Goal: Find specific page/section: Find specific page/section

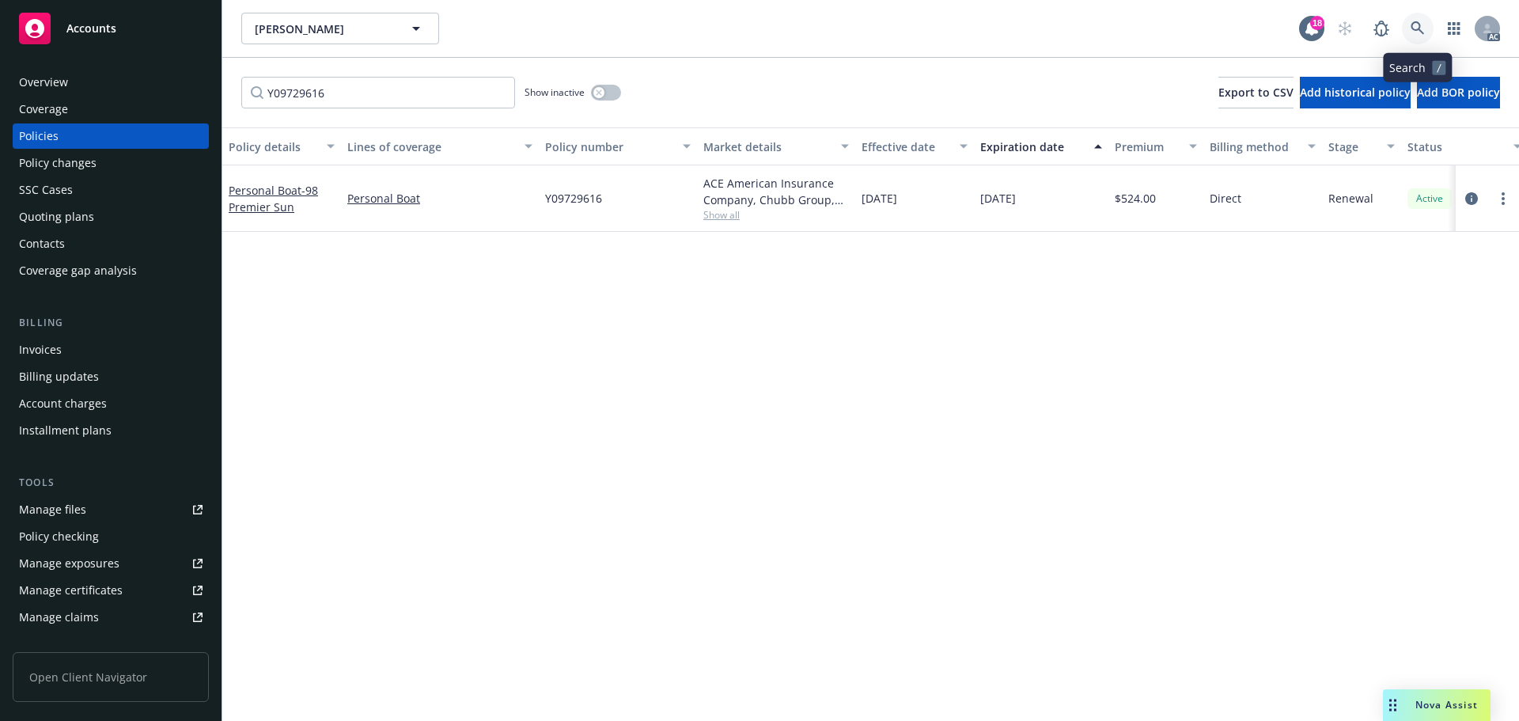
click at [1405, 28] on link at bounding box center [1418, 29] width 32 height 32
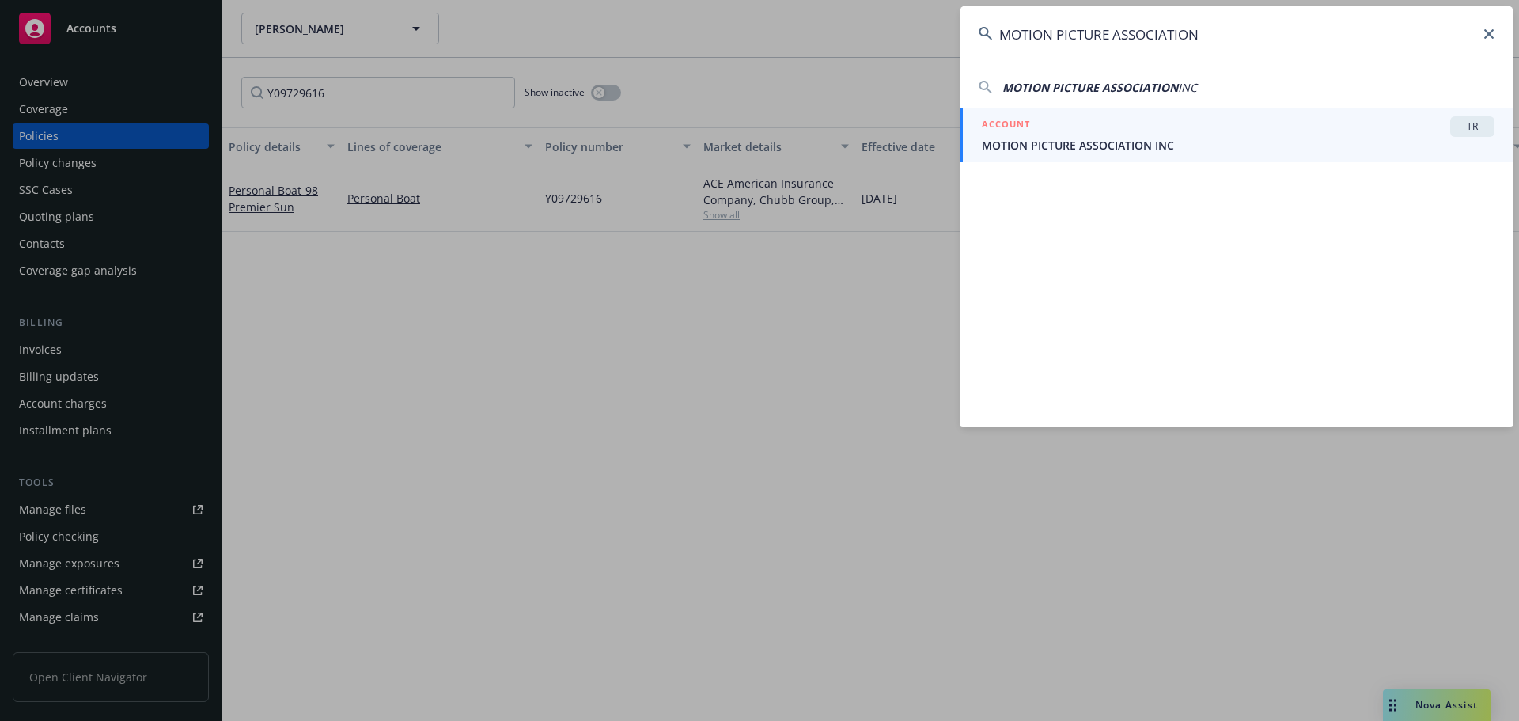
type input "MOTION PICTURE ASSOCIATION"
click at [1085, 140] on span "MOTION PICTURE ASSOCIATION INC" at bounding box center [1238, 145] width 513 height 17
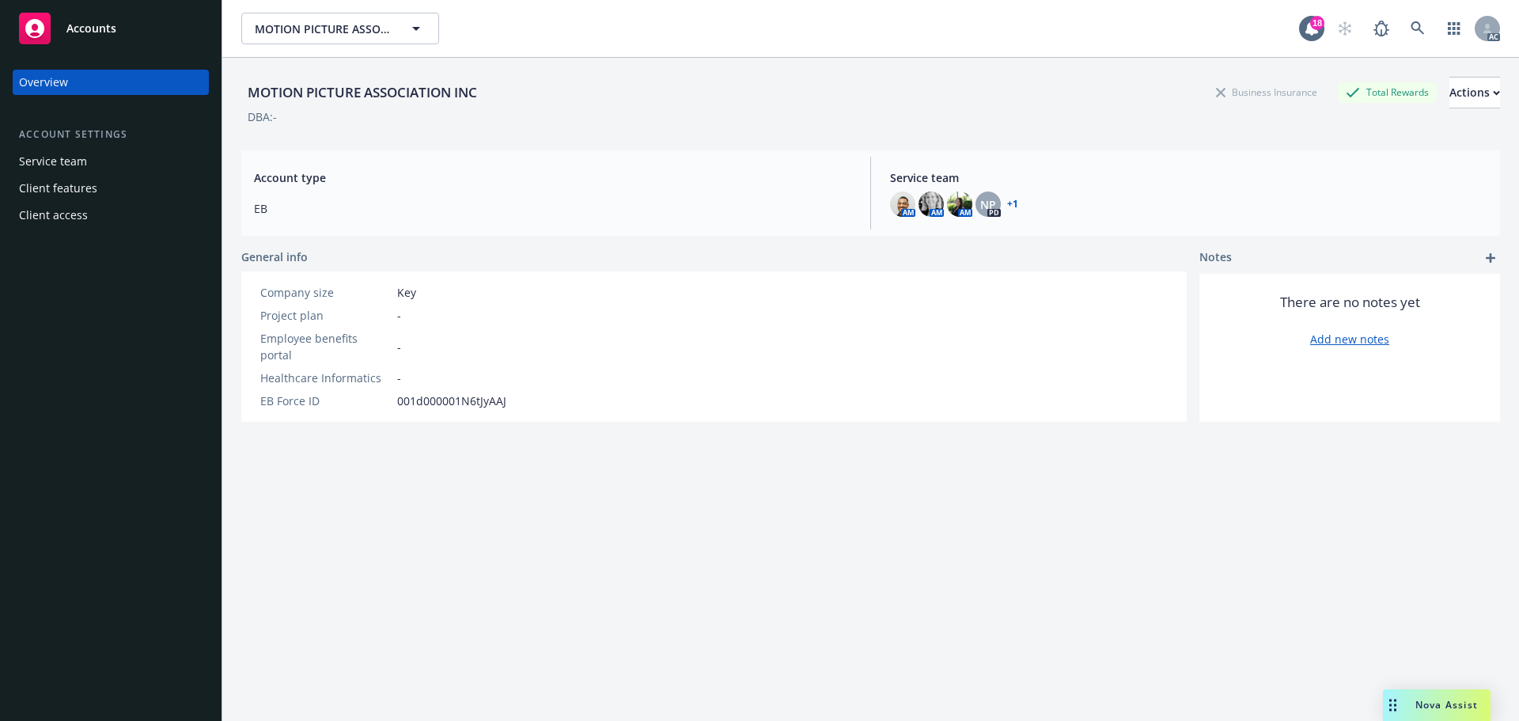
drag, startPoint x: 999, startPoint y: 85, endPoint x: 1008, endPoint y: 82, distance: 10.0
click at [1000, 85] on div "MOTION PICTURE ASSOCIATION INC Business Insurance Total Rewards Actions" at bounding box center [870, 93] width 1259 height 32
click at [123, 22] on div "Accounts" at bounding box center [111, 29] width 184 height 32
